Goal: Task Accomplishment & Management: Manage account settings

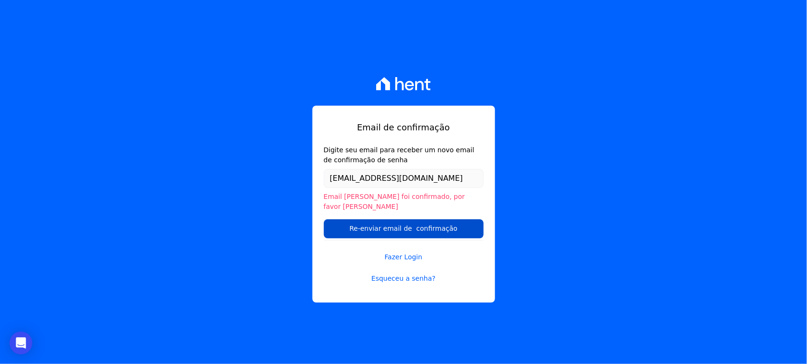
click at [375, 222] on input "Re-enviar email de confirmação" at bounding box center [404, 228] width 160 height 19
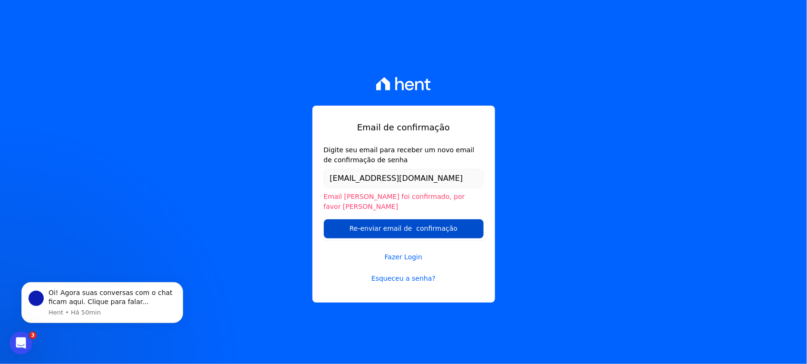
click at [440, 225] on input "Re-enviar email de confirmação" at bounding box center [404, 228] width 160 height 19
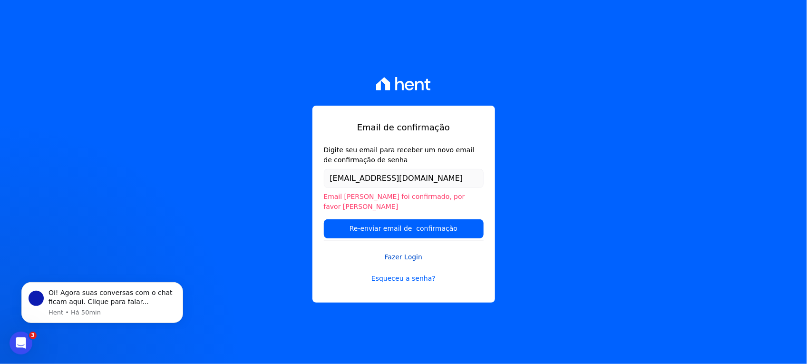
click at [410, 252] on link "Fazer Login" at bounding box center [404, 251] width 160 height 22
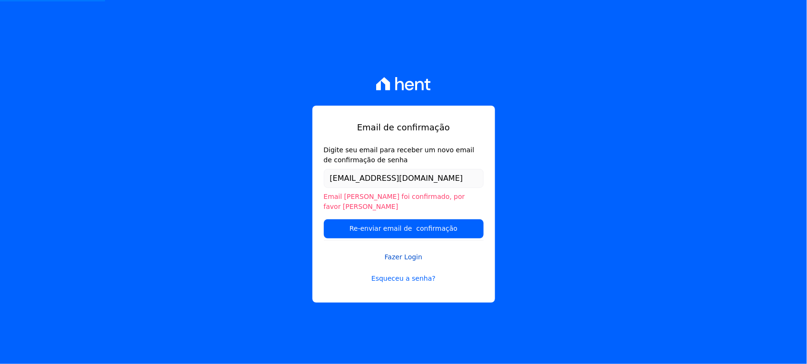
click at [396, 254] on link "Fazer Login" at bounding box center [404, 251] width 160 height 22
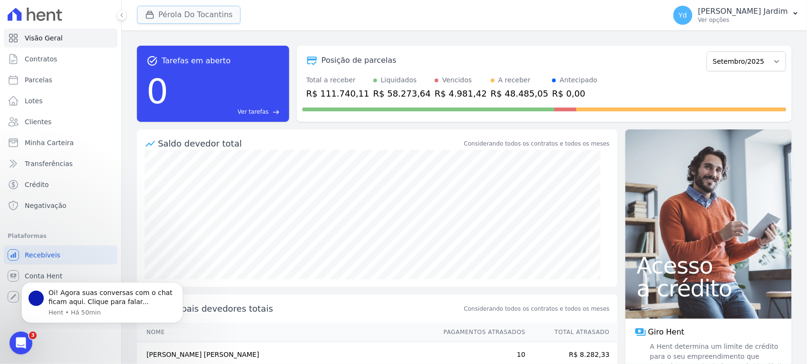
click at [231, 17] on button "Pérola Do Tocantins" at bounding box center [189, 15] width 104 height 18
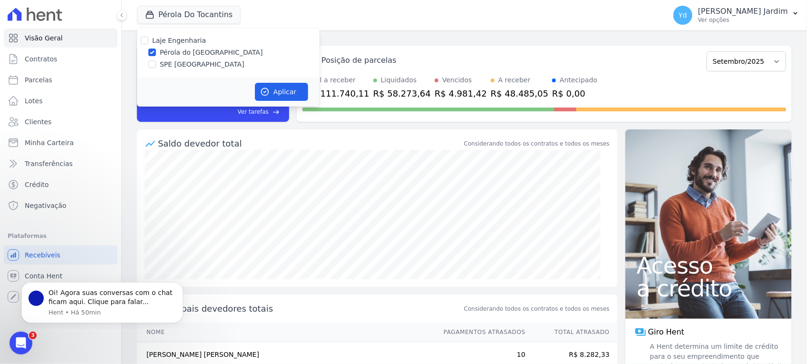
click at [192, 67] on label "SPE [GEOGRAPHIC_DATA]" at bounding box center [202, 64] width 85 height 10
click at [156, 67] on input "SPE [GEOGRAPHIC_DATA]" at bounding box center [152, 64] width 8 height 8
checkbox input "true"
click at [197, 55] on label "Pérola do [GEOGRAPHIC_DATA]" at bounding box center [211, 53] width 103 height 10
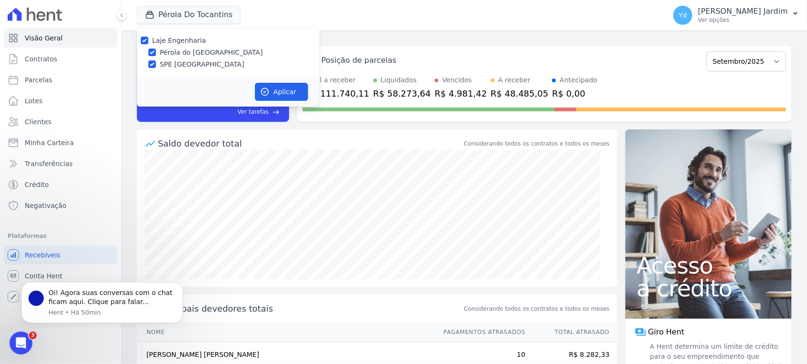
click at [156, 55] on input "Pérola do [GEOGRAPHIC_DATA]" at bounding box center [152, 53] width 8 height 8
checkbox input "false"
click at [286, 94] on button "Aplicar" at bounding box center [281, 92] width 53 height 18
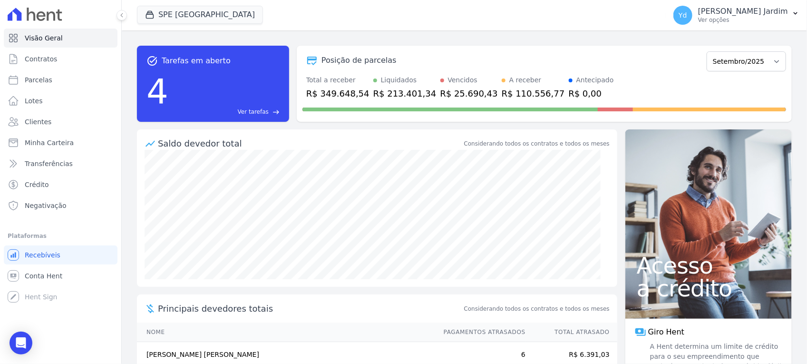
scroll to position [122, 0]
